Goal: Task Accomplishment & Management: Complete application form

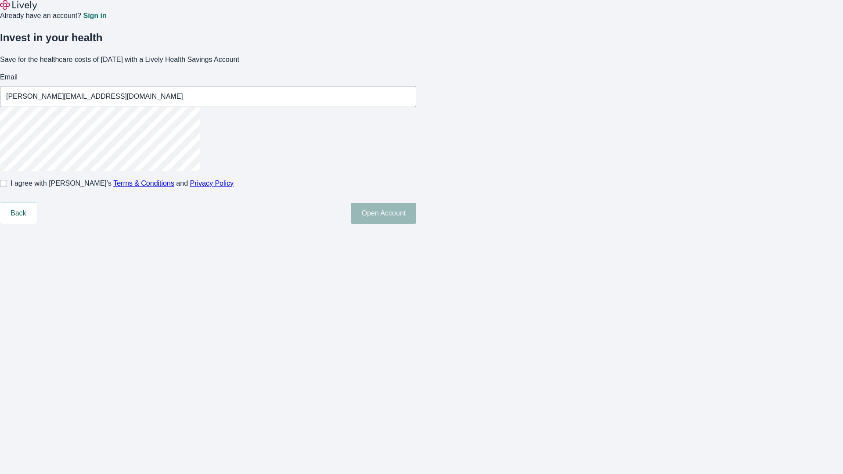
click at [7, 187] on input "I agree with Lively’s Terms & Conditions and Privacy Policy" at bounding box center [3, 183] width 7 height 7
checkbox input "true"
click at [416, 224] on button "Open Account" at bounding box center [383, 213] width 65 height 21
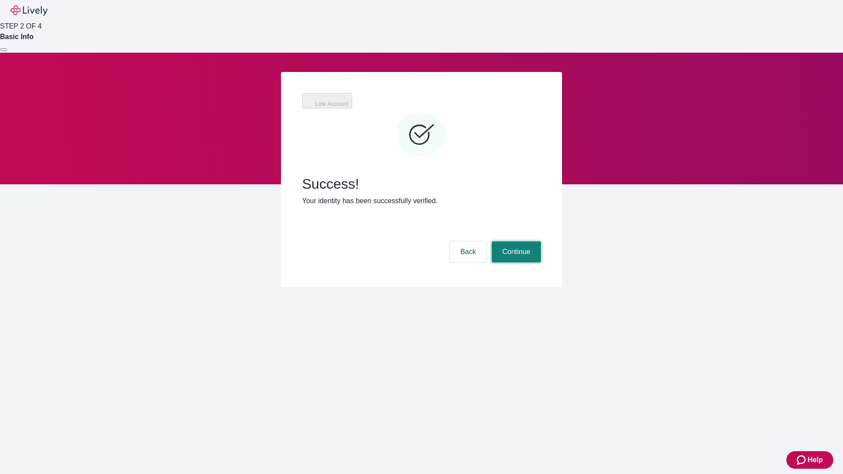
click at [515, 241] on button "Continue" at bounding box center [515, 251] width 49 height 21
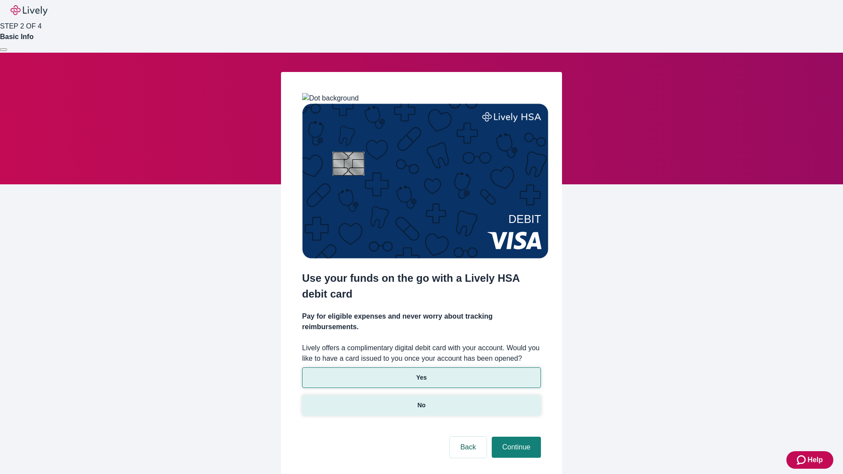
click at [421, 401] on p "No" at bounding box center [421, 405] width 8 height 9
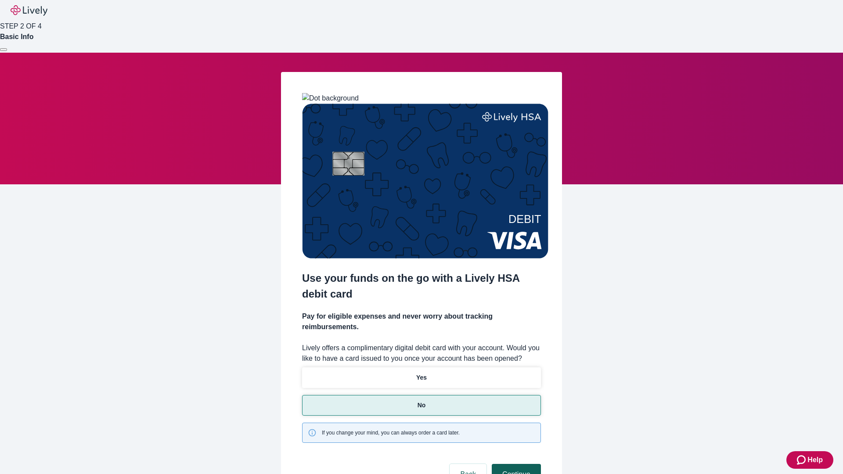
click at [515, 464] on button "Continue" at bounding box center [515, 474] width 49 height 21
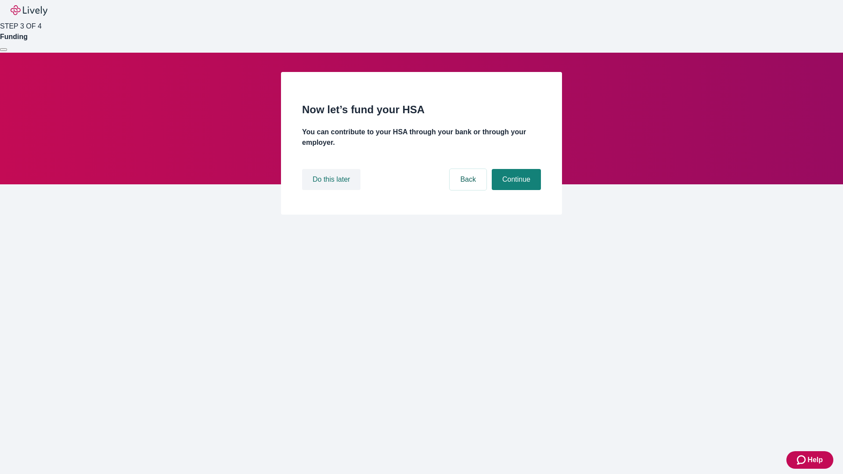
click at [332, 190] on button "Do this later" at bounding box center [331, 179] width 58 height 21
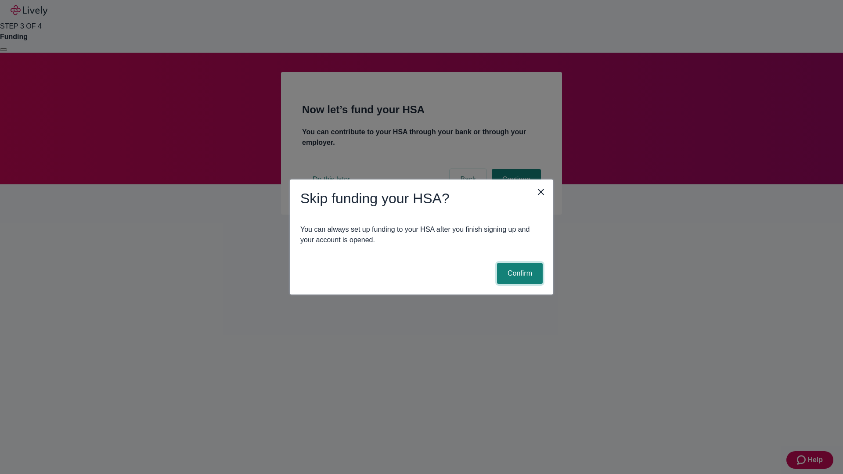
click at [518, 273] on button "Confirm" at bounding box center [520, 273] width 46 height 21
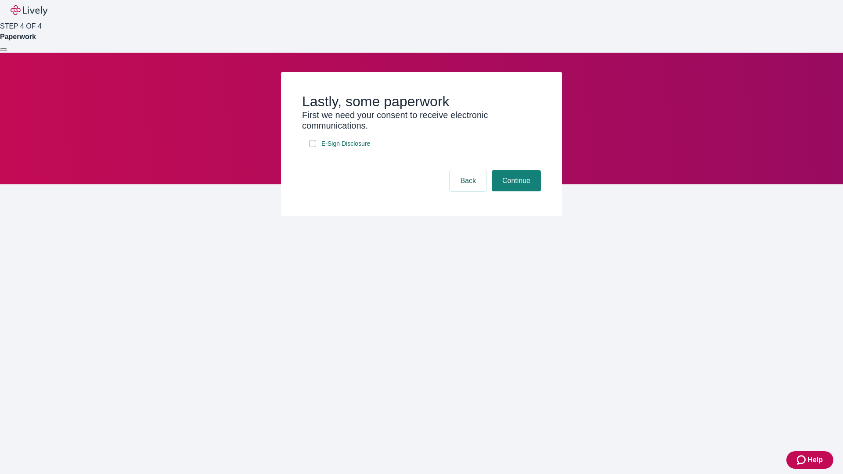
click at [312, 147] on input "E-Sign Disclosure" at bounding box center [312, 143] width 7 height 7
checkbox input "true"
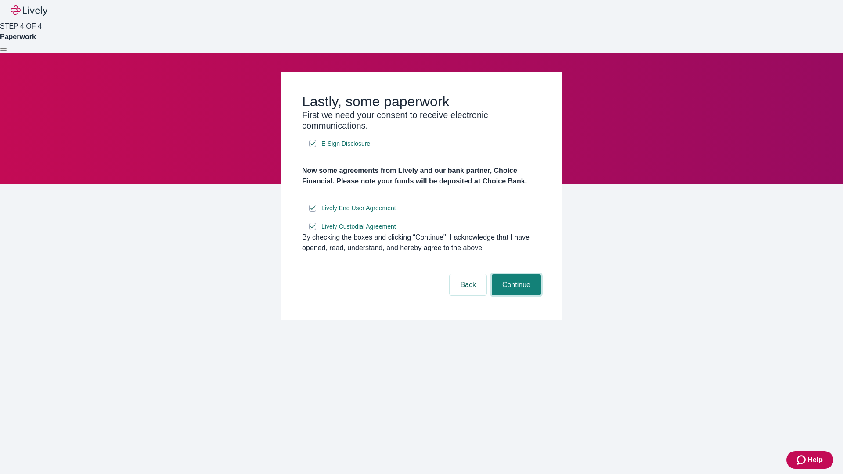
click at [515, 295] on button "Continue" at bounding box center [515, 284] width 49 height 21
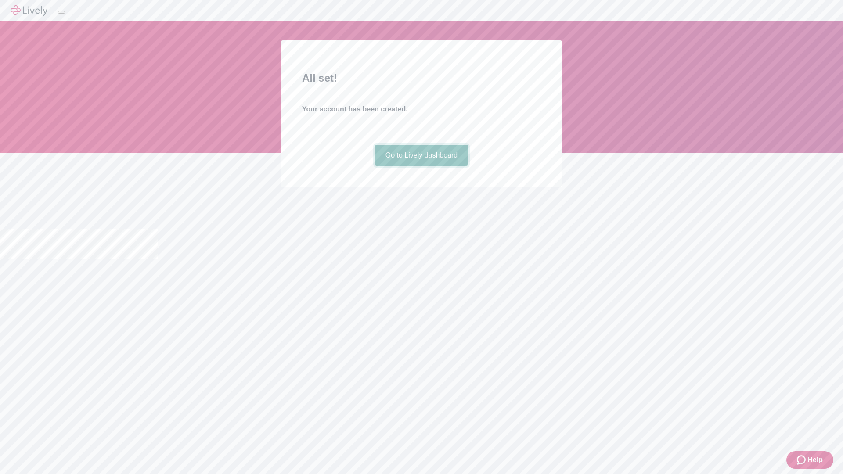
click at [421, 166] on link "Go to Lively dashboard" at bounding box center [421, 155] width 93 height 21
